Goal: Check status

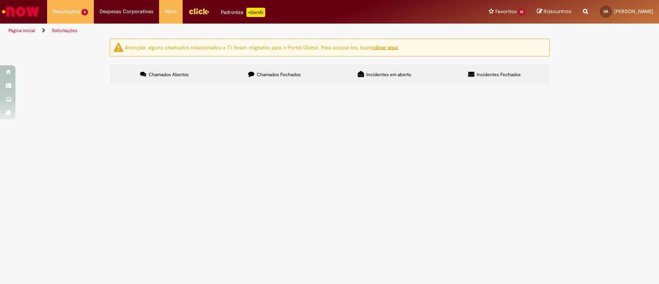
click at [0, 0] on span "COBRANÇA QUEBRA EM [GEOGRAPHIC_DATA]: 01/07 - 31/07" at bounding box center [0, 0] width 0 height 0
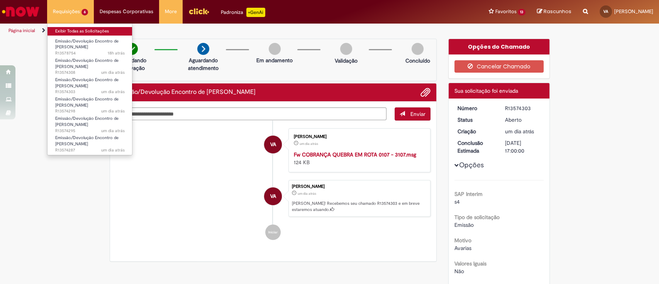
click at [67, 30] on link "Exibir Todas as Solicitações" at bounding box center [89, 31] width 85 height 8
